Goal: Transaction & Acquisition: Subscribe to service/newsletter

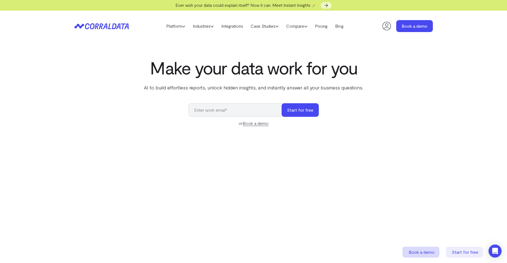
click at [417, 252] on span "Book a demo" at bounding box center [421, 251] width 26 height 5
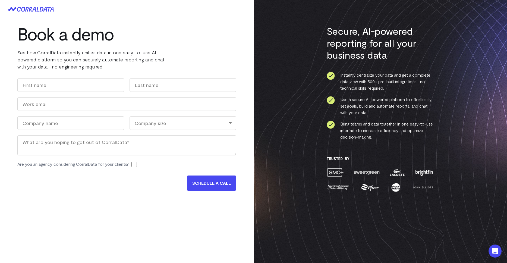
click at [136, 163] on input "Are you an agency considering CorralData for your clients?" at bounding box center [133, 163] width 5 height 5
checkbox input "false"
drag, startPoint x: 11, startPoint y: 163, endPoint x: 132, endPoint y: 163, distance: 120.5
click at [132, 163] on div "Book a demo See how CorralData instantly unifies data in one easy-to-use AI-pow…" at bounding box center [126, 109] width 253 height 183
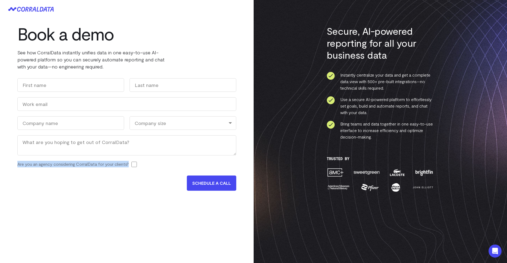
copy label "Are you an agency considering CorralData for your clients?"
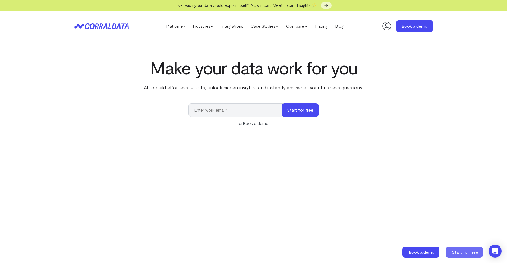
click at [459, 249] on icon at bounding box center [464, 251] width 37 height 11
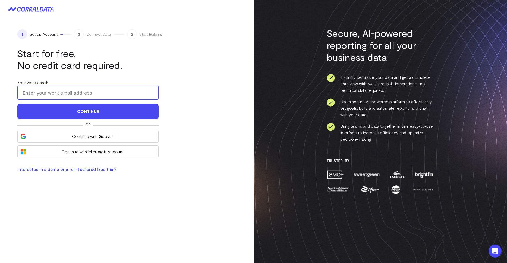
click at [77, 92] on input "Your work email:" at bounding box center [87, 93] width 141 height 14
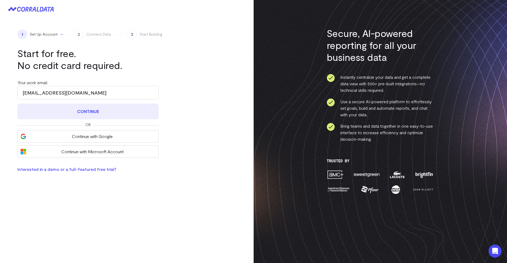
click at [83, 110] on button "Continue" at bounding box center [87, 111] width 141 height 16
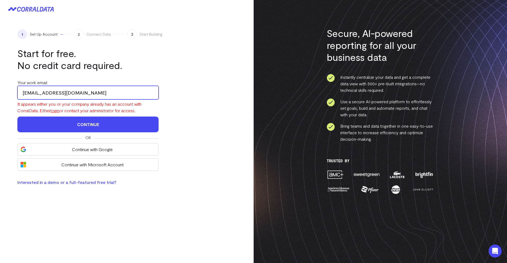
click at [40, 93] on input "[EMAIL_ADDRESS][DOMAIN_NAME]" at bounding box center [87, 93] width 141 height 14
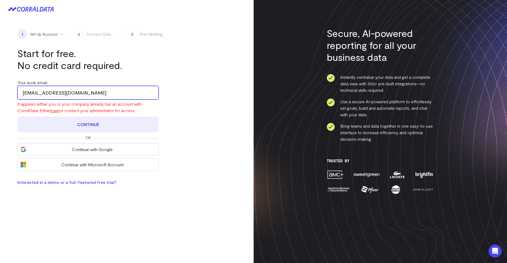
type input "[EMAIL_ADDRESS][DOMAIN_NAME]"
click at [57, 122] on button "Continue" at bounding box center [87, 124] width 141 height 16
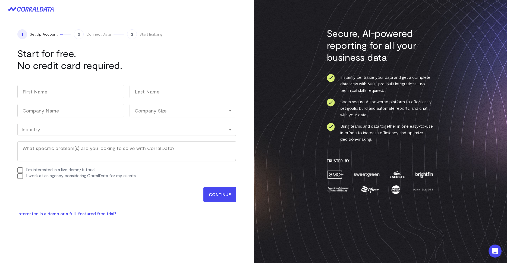
click at [55, 128] on div "Industry" at bounding box center [126, 129] width 211 height 6
click at [8, 133] on div "1 Set Up Account 2 Connect Data 3 Start Building Start for free. No credit card…" at bounding box center [126, 122] width 253 height 209
drag, startPoint x: 128, startPoint y: 174, endPoint x: 106, endPoint y: 67, distance: 109.8
click at [24, 174] on div "I work at an agency considering CorralData for my clients" at bounding box center [126, 176] width 219 height 6
copy div "I work at an agency considering CorralData for my clients"
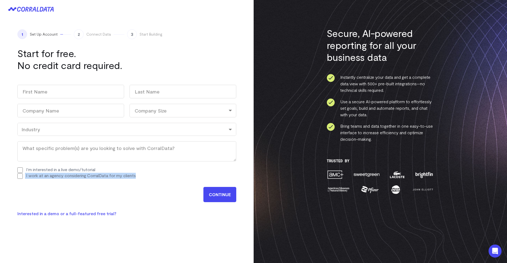
click at [53, 129] on div "Industry" at bounding box center [126, 129] width 211 height 6
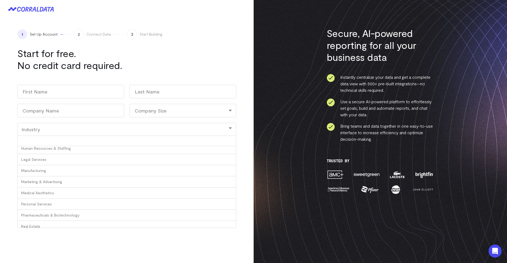
scroll to position [136, 0]
